Goal: Complete application form

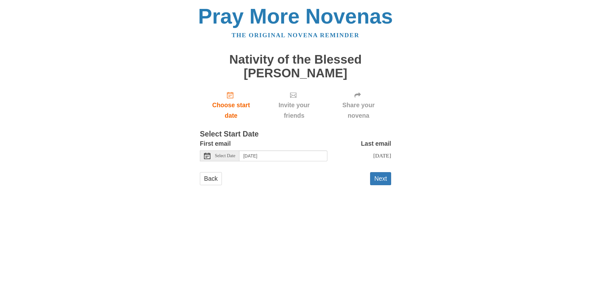
click at [224, 159] on div "Select Date" at bounding box center [220, 156] width 40 height 11
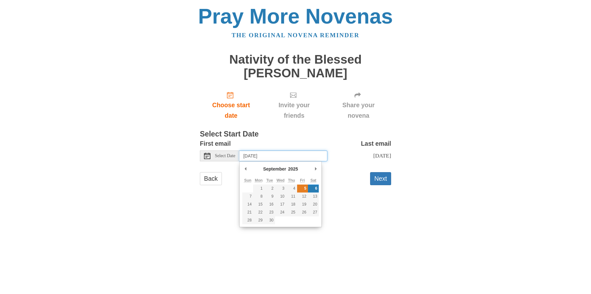
type input "Friday, September 5th"
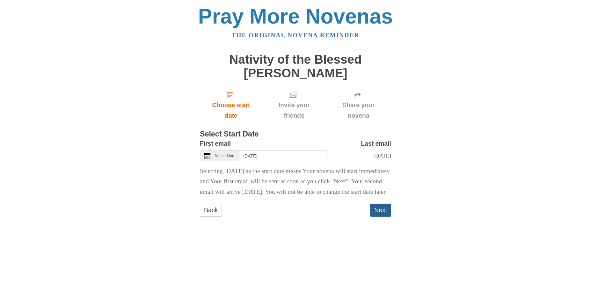
click at [380, 213] on button "Next" at bounding box center [380, 210] width 21 height 13
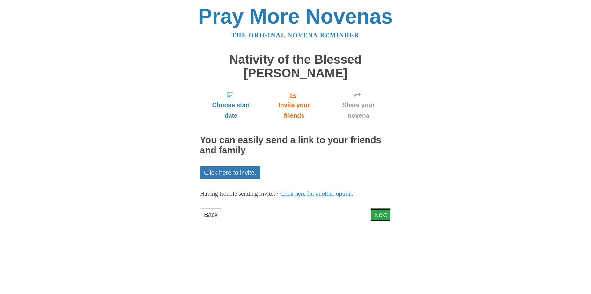
click at [380, 216] on link "Next" at bounding box center [380, 215] width 21 height 13
